Goal: Task Accomplishment & Management: Manage account settings

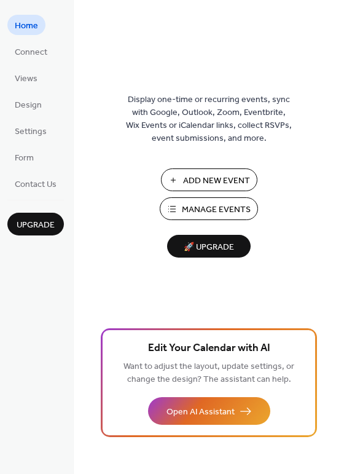
drag, startPoint x: 235, startPoint y: 214, endPoint x: 278, endPoint y: 211, distance: 43.2
click at [236, 213] on span "Manage Events" at bounding box center [216, 209] width 69 height 13
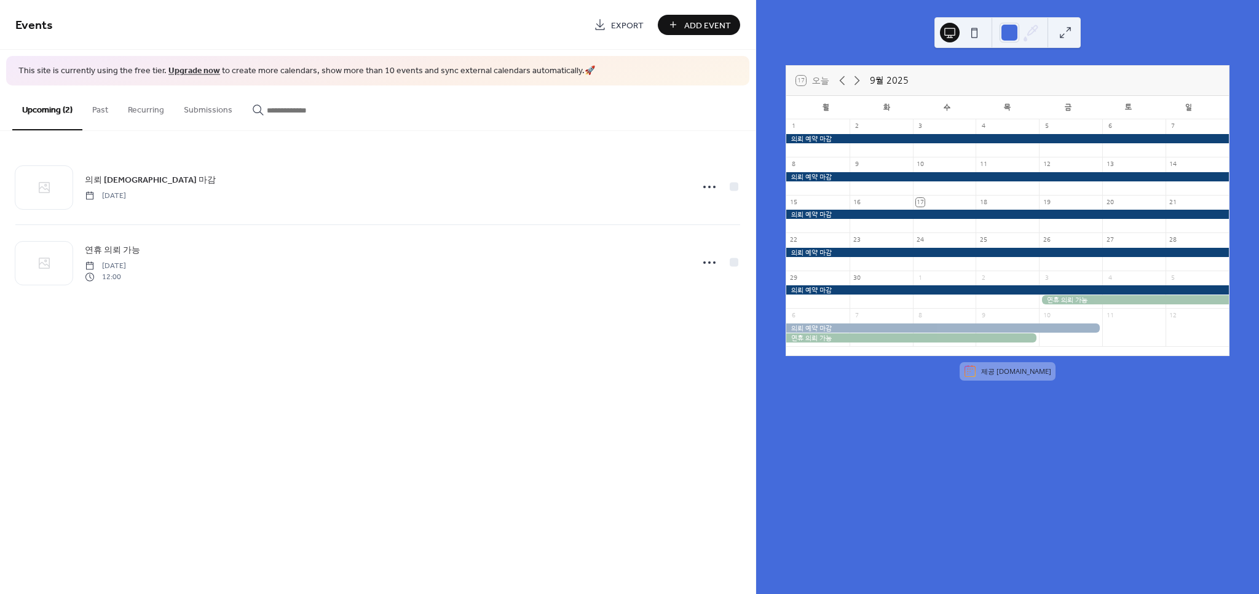
click at [113, 108] on button "Past" at bounding box center [100, 107] width 36 height 44
click at [50, 113] on button "Upcoming (2)" at bounding box center [47, 107] width 70 height 44
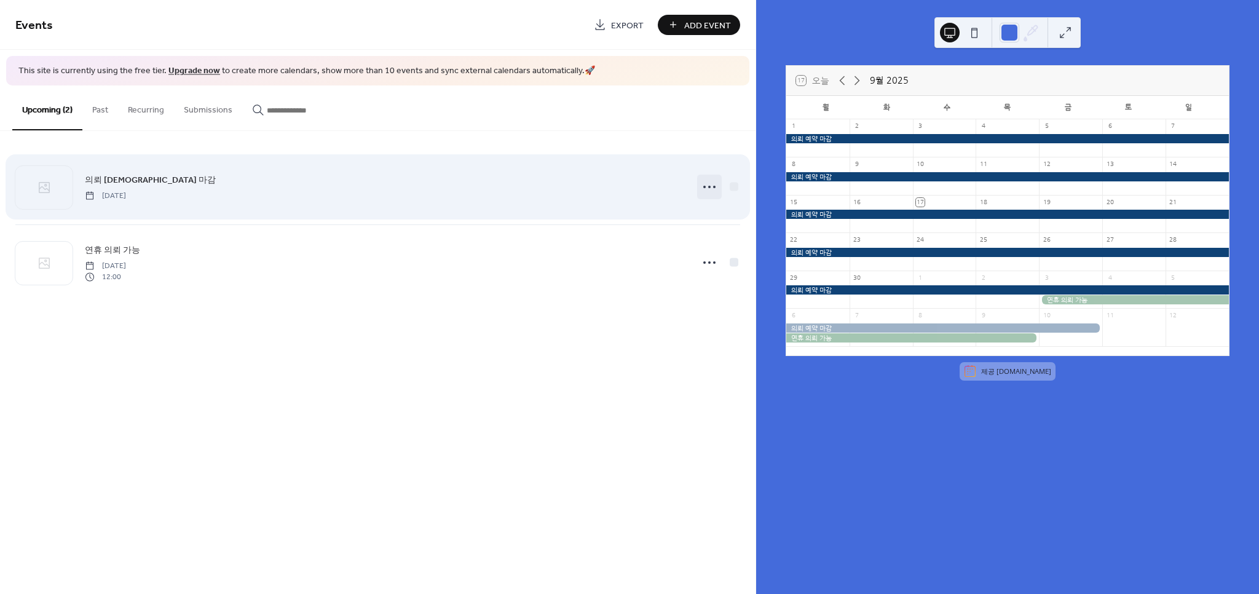
click at [704, 186] on circle at bounding box center [704, 187] width 2 height 2
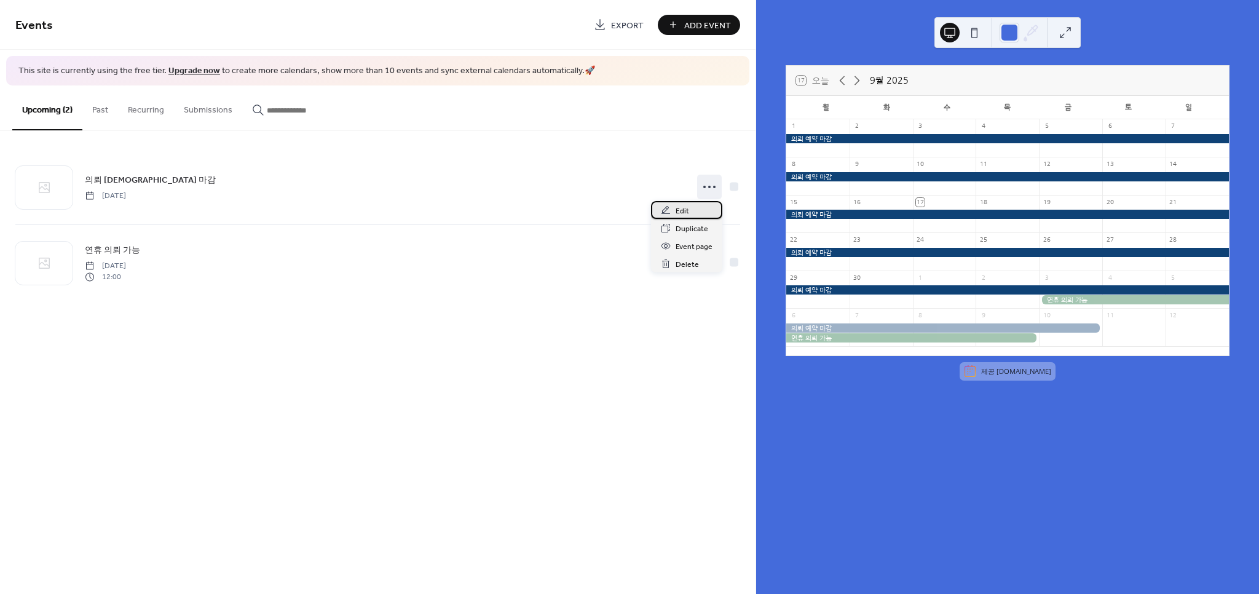
click at [681, 211] on span "Edit" at bounding box center [682, 211] width 14 height 13
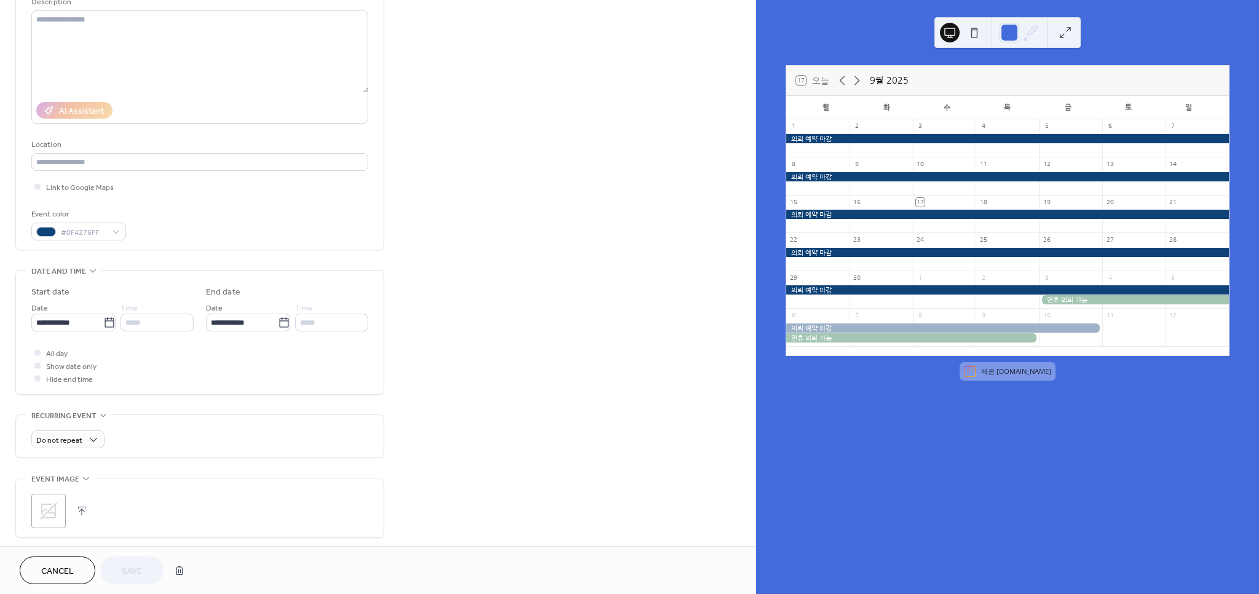
scroll to position [136, 0]
click at [259, 314] on input "**********" at bounding box center [242, 316] width 72 height 18
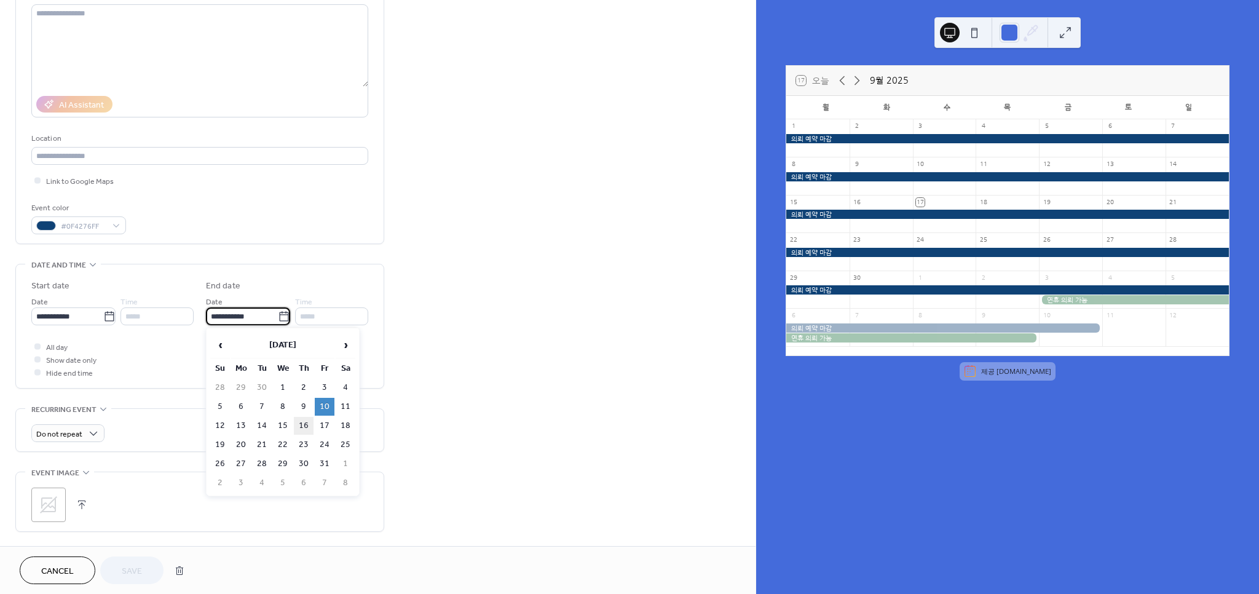
click at [297, 420] on td "16" at bounding box center [304, 426] width 20 height 18
type input "**********"
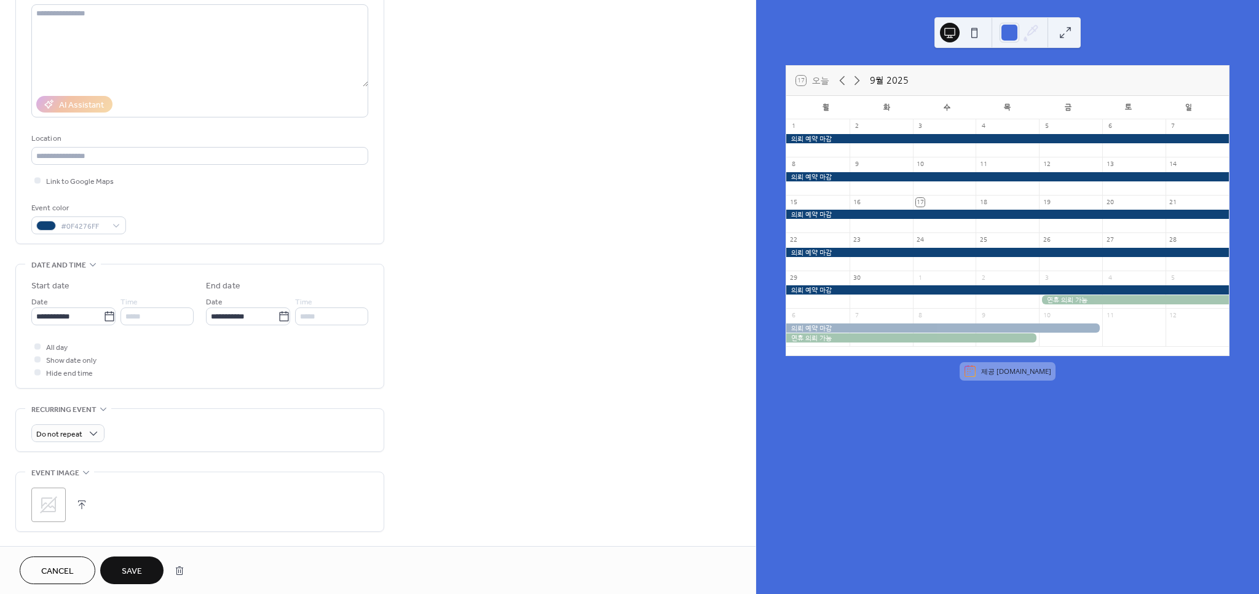
click at [138, 561] on button "Save" at bounding box center [131, 570] width 63 height 28
